Goal: Transaction & Acquisition: Subscribe to service/newsletter

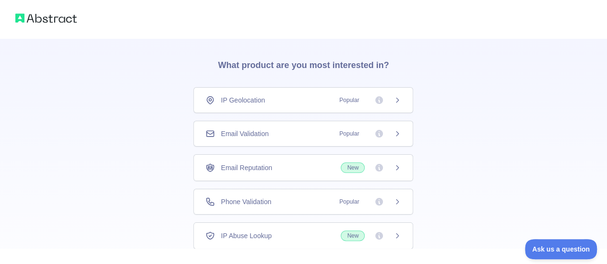
scroll to position [85, 0]
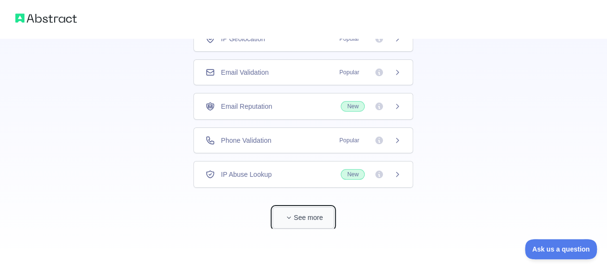
click at [283, 215] on button "See more" at bounding box center [303, 218] width 61 height 22
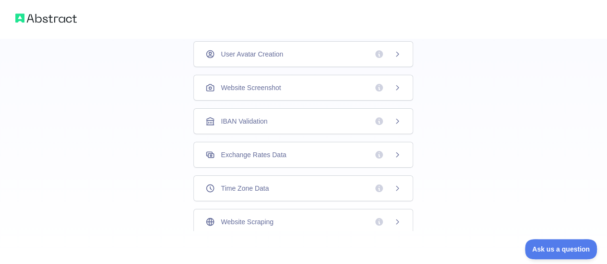
scroll to position [341, 0]
click at [280, 184] on div "Time Zone Data" at bounding box center [303, 189] width 196 height 10
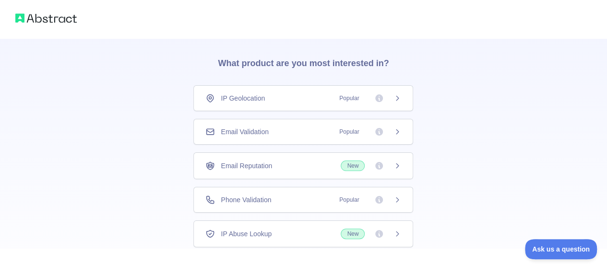
scroll to position [23, 0]
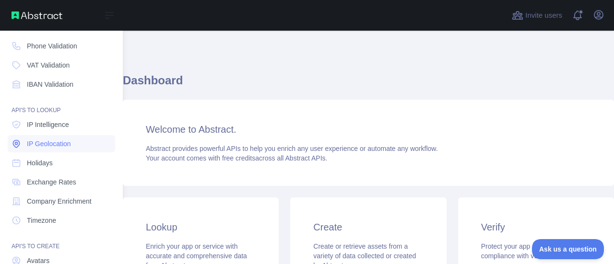
scroll to position [87, 0]
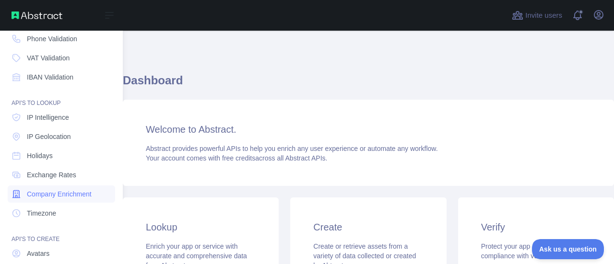
click at [51, 197] on span "Company Enrichment" at bounding box center [59, 195] width 65 height 10
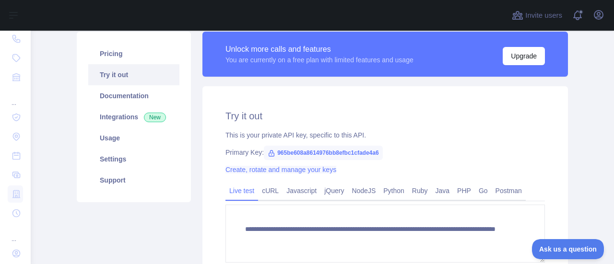
scroll to position [71, 0]
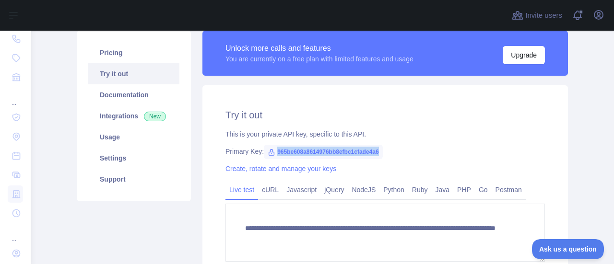
drag, startPoint x: 272, startPoint y: 152, endPoint x: 382, endPoint y: 156, distance: 110.4
click at [382, 156] on div "Primary Key: 965be608a8614976bb8efbc1cfade4a6" at bounding box center [386, 152] width 320 height 10
copy span "965be608a8614976bb8efbc1cfade4a6"
click at [270, 151] on span "965be608a8614976bb8efbc1cfade4a6" at bounding box center [323, 152] width 119 height 14
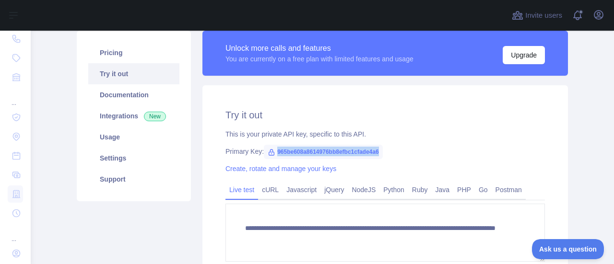
drag, startPoint x: 270, startPoint y: 151, endPoint x: 416, endPoint y: 153, distance: 146.4
click at [416, 153] on div "Primary Key: 965be608a8614976bb8efbc1cfade4a6" at bounding box center [386, 152] width 320 height 10
copy span "965be608a8614976bb8efbc1cfade4a6"
click at [265, 194] on link "cURL" at bounding box center [270, 189] width 24 height 15
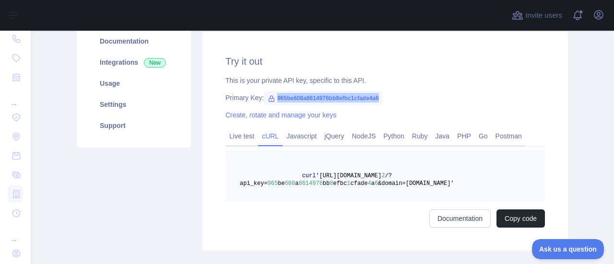
scroll to position [125, 0]
click at [299, 136] on link "Javascript" at bounding box center [302, 136] width 38 height 15
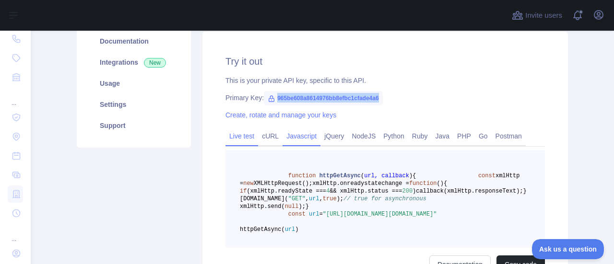
click at [247, 139] on link "Live test" at bounding box center [242, 136] width 33 height 15
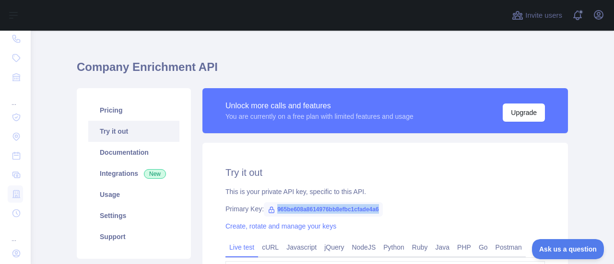
scroll to position [41, 0]
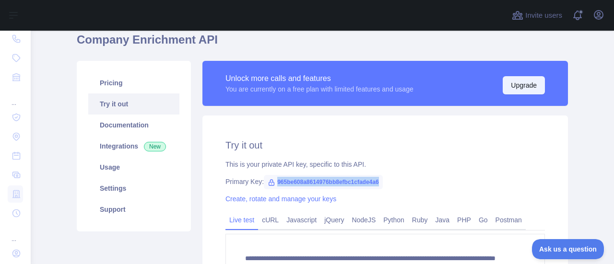
click at [533, 82] on button "Upgrade" at bounding box center [524, 85] width 42 height 18
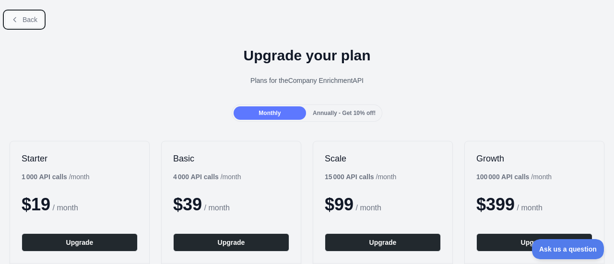
click at [24, 21] on span "Back" at bounding box center [30, 20] width 15 height 8
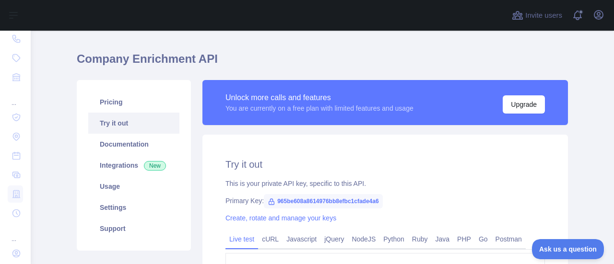
scroll to position [21, 0]
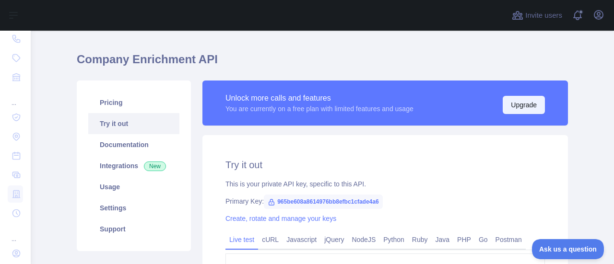
click at [513, 107] on button "Upgrade" at bounding box center [524, 105] width 42 height 18
click at [117, 109] on link "Pricing" at bounding box center [133, 102] width 91 height 21
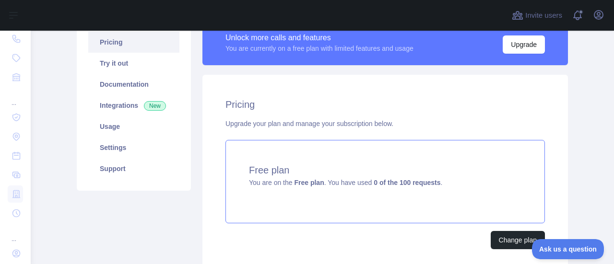
scroll to position [82, 0]
click at [352, 181] on span "You are on the Free plan . You have used 0 of the 100 requests ." at bounding box center [345, 183] width 193 height 8
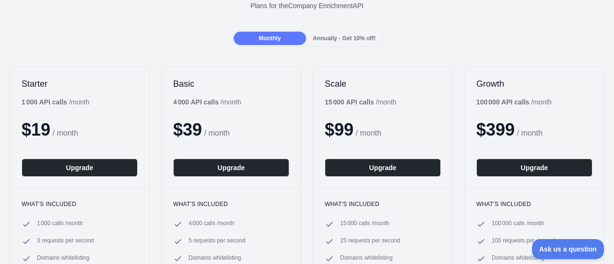
scroll to position [75, 0]
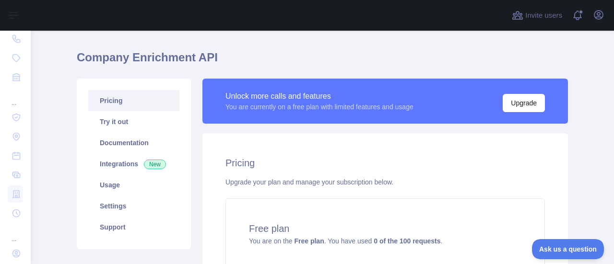
scroll to position [36, 0]
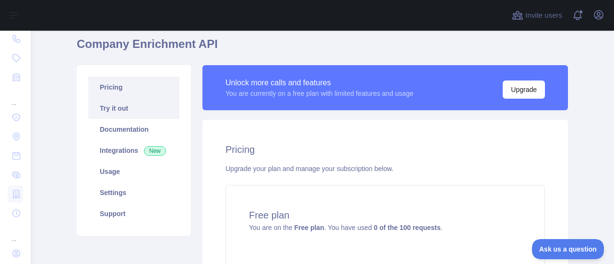
click at [124, 110] on link "Try it out" at bounding box center [133, 108] width 91 height 21
